Goal: Communication & Community: Answer question/provide support

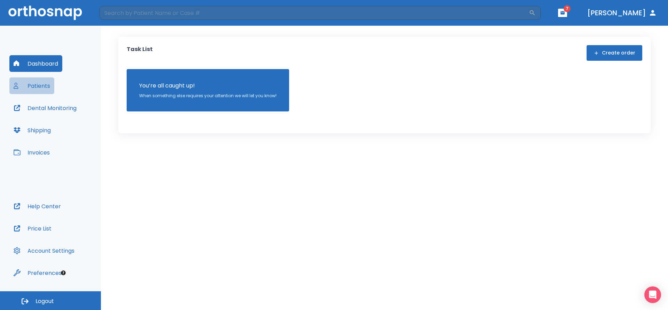
click at [39, 87] on button "Patients" at bounding box center [31, 86] width 45 height 17
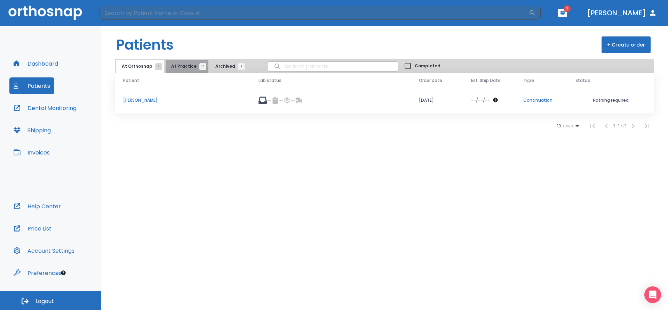
click at [199, 67] on span "10" at bounding box center [202, 66] width 7 height 7
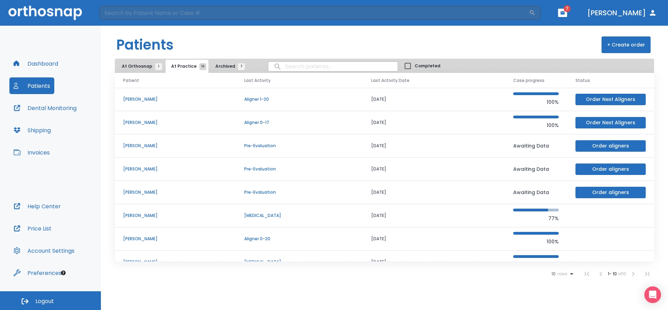
click at [161, 125] on p "[PERSON_NAME]" at bounding box center [175, 123] width 104 height 6
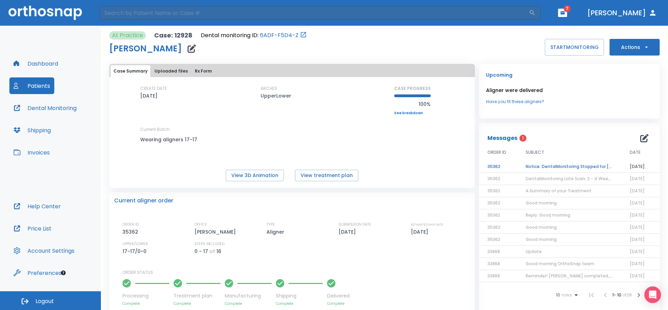
click at [552, 168] on td "Notice: DentalMonitoring Stopped for Valentina Clinton" at bounding box center [569, 167] width 104 height 12
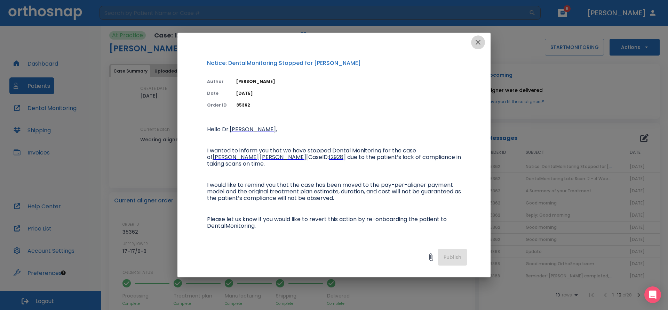
click at [479, 40] on icon "button" at bounding box center [478, 42] width 8 height 8
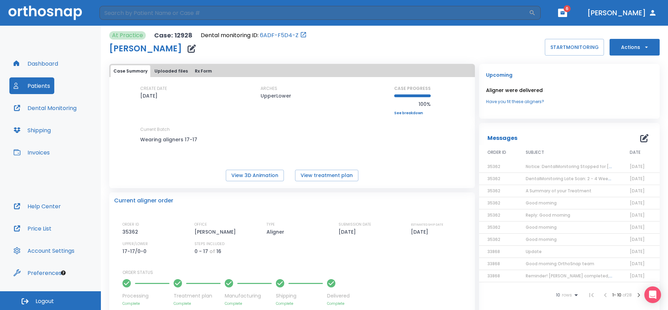
click at [549, 167] on span "Notice: DentalMonitoring Stopped for Valentina Clinton" at bounding box center [582, 167] width 115 height 6
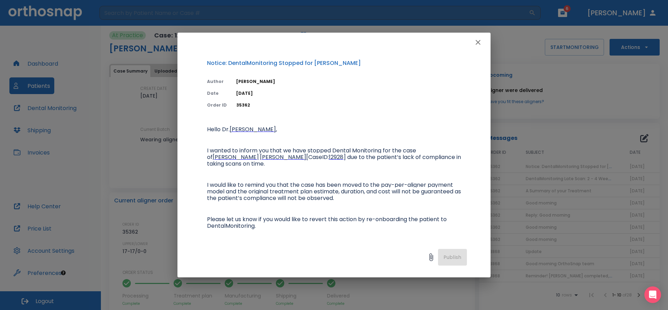
click at [455, 256] on div "Publish" at bounding box center [333, 259] width 313 height 37
click at [478, 41] on icon "button" at bounding box center [478, 42] width 8 height 8
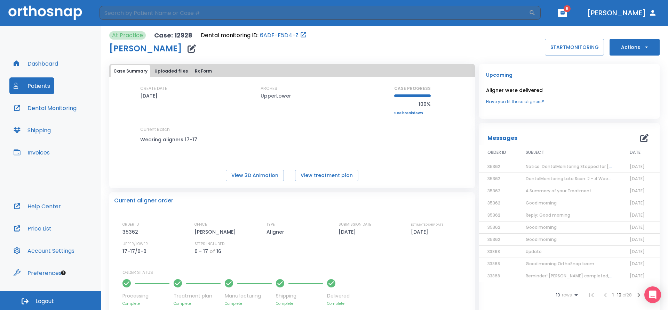
click at [631, 169] on span "07/15/25" at bounding box center [636, 167] width 15 height 6
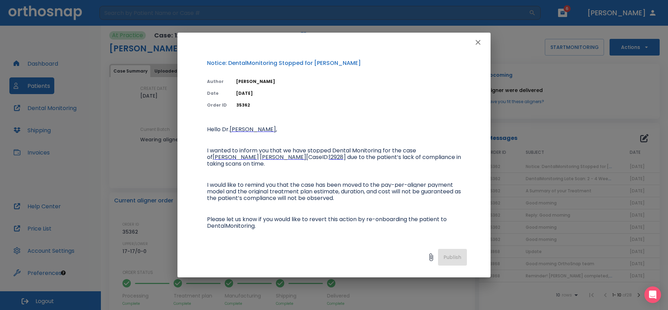
click at [446, 257] on div "Publish" at bounding box center [333, 259] width 313 height 37
click at [480, 43] on icon "button" at bounding box center [478, 42] width 8 height 8
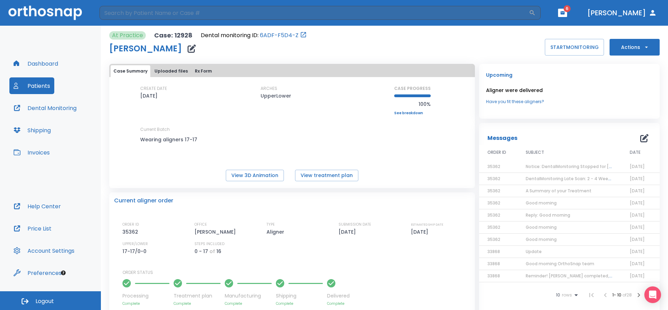
click at [539, 167] on span "Notice: DentalMonitoring Stopped for Valentina Clinton" at bounding box center [582, 167] width 115 height 6
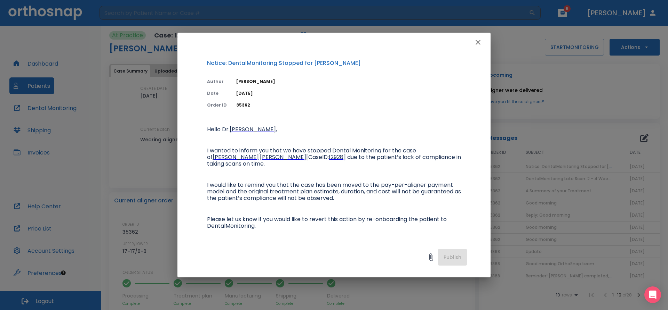
click at [454, 256] on div "Publish" at bounding box center [333, 259] width 313 height 37
click at [476, 43] on icon "button" at bounding box center [478, 42] width 8 height 8
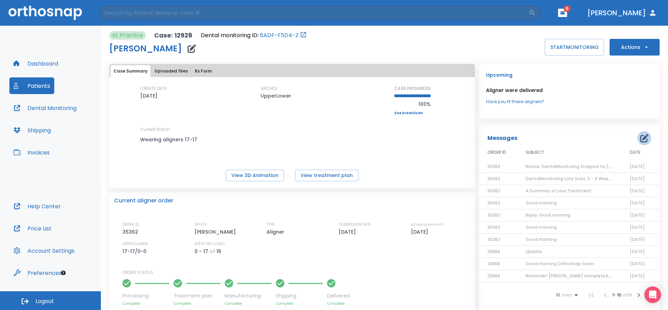
click at [640, 138] on icon "button" at bounding box center [644, 138] width 8 height 8
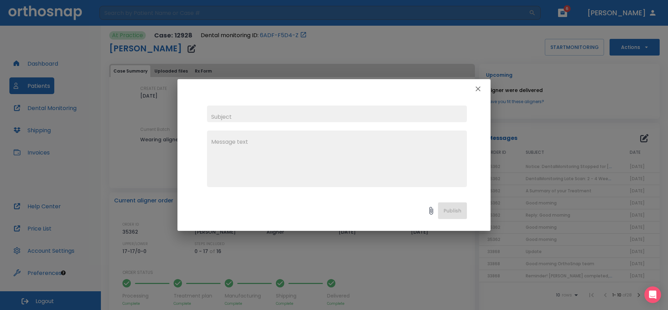
click at [241, 118] on input "text" at bounding box center [337, 114] width 260 height 17
click at [247, 114] on input "text" at bounding box center [337, 114] width 260 height 17
type input "Good afternoon"
click at [225, 145] on textarea at bounding box center [336, 162] width 251 height 48
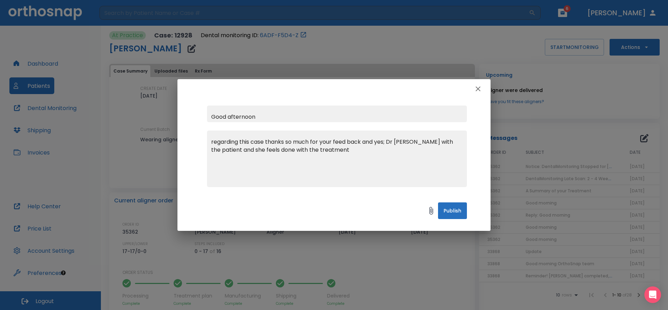
type textarea "regarding this case thanks so much for your feed back and yes; Dr spoke with th…"
click at [480, 88] on icon "button" at bounding box center [478, 89] width 8 height 8
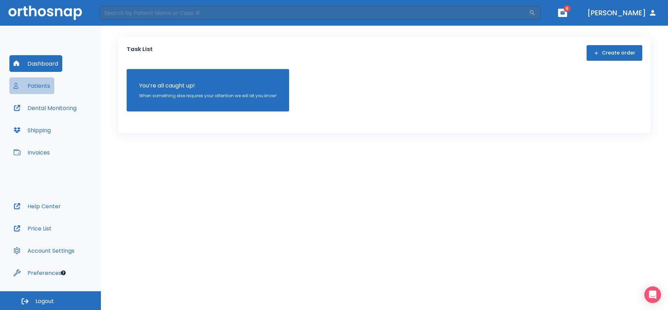
click at [37, 86] on button "Patients" at bounding box center [31, 86] width 45 height 17
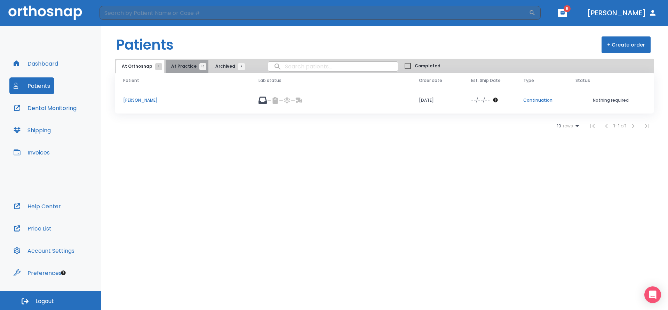
click at [199, 66] on span "10" at bounding box center [202, 66] width 7 height 7
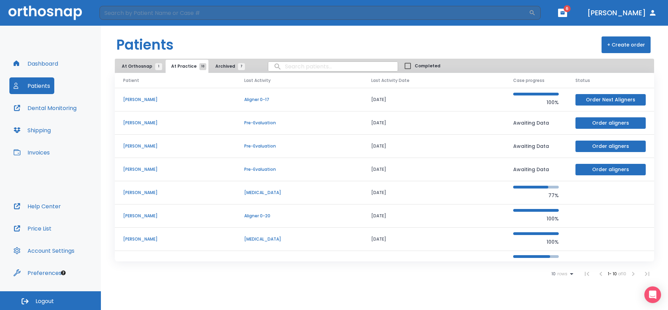
scroll to position [35, 0]
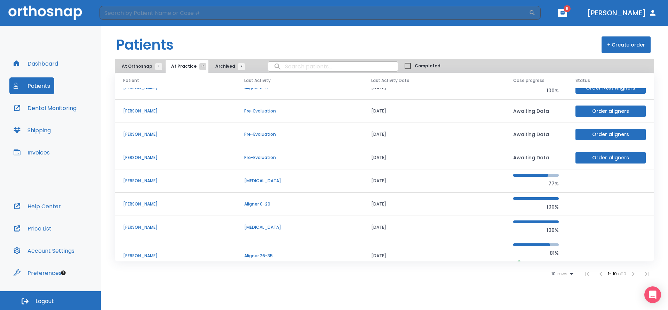
click at [148, 206] on p "[PERSON_NAME]" at bounding box center [175, 204] width 104 height 6
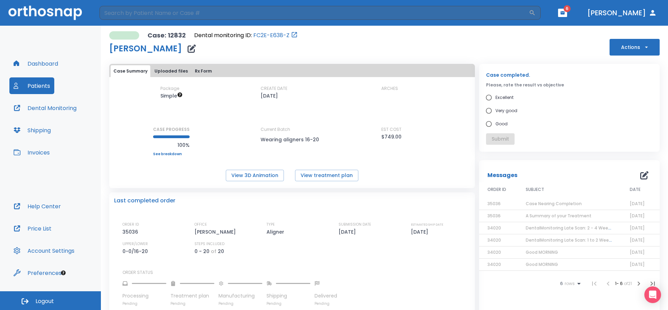
click at [550, 203] on span "Case Nearing Completion" at bounding box center [553, 204] width 56 height 6
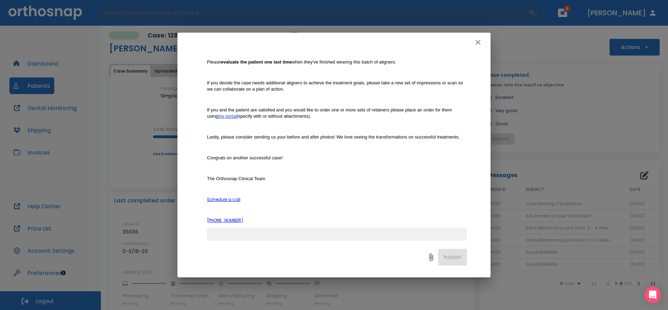
scroll to position [139, 0]
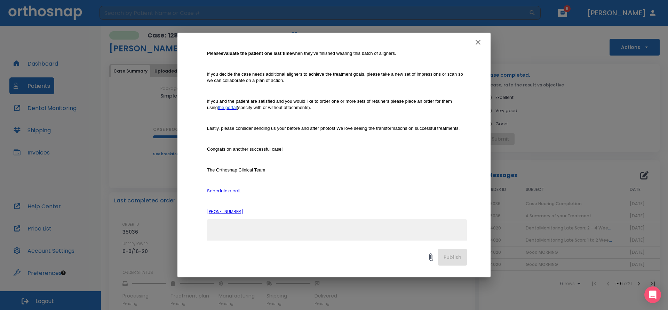
click at [478, 42] on icon "button" at bounding box center [477, 42] width 5 height 5
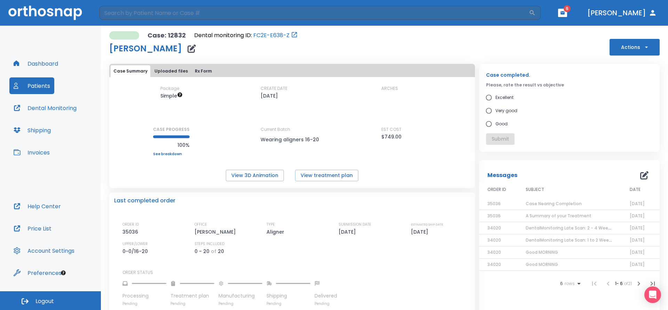
click at [545, 205] on span "Case Nearing Completion" at bounding box center [553, 204] width 56 height 6
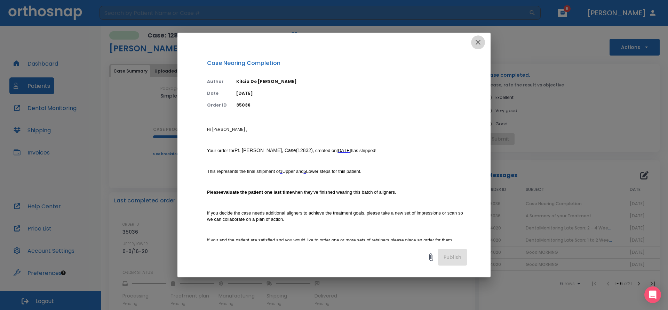
click at [477, 43] on icon "button" at bounding box center [477, 42] width 5 height 5
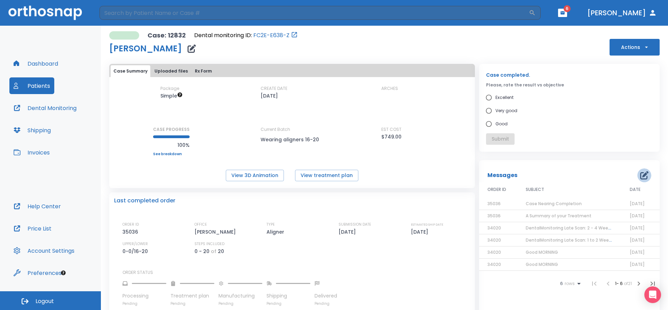
click at [643, 175] on icon "button" at bounding box center [644, 175] width 8 height 8
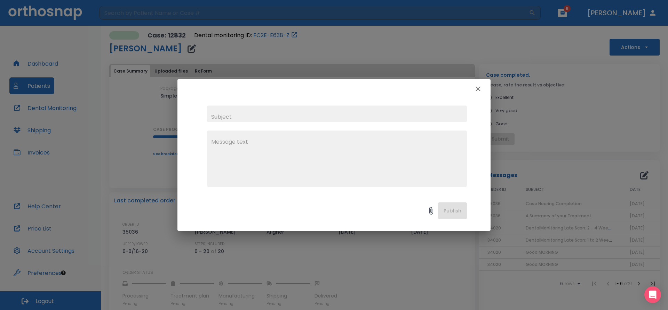
click at [256, 119] on input "text" at bounding box center [337, 114] width 260 height 17
type input "Good afternoon"
click at [224, 138] on textarea at bounding box center [336, 162] width 251 height 48
type textarea "y"
type textarea "Yess regarding this case patient is satisfied!! thanks Orthosnap"
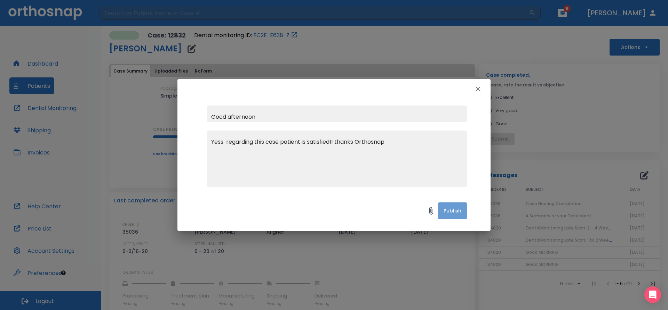
click at [450, 211] on button "Publish" at bounding box center [452, 211] width 29 height 17
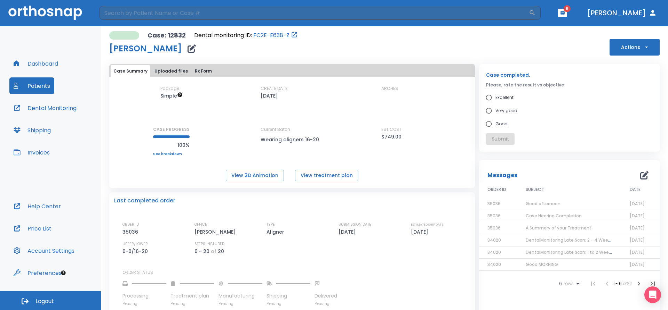
click at [420, 170] on div "Package Simple CREATE DATE [DATE] ARCHES CASE PROGRESS 100% Upper progress (Est…" at bounding box center [291, 134] width 365 height 96
